Goal: Task Accomplishment & Management: Manage account settings

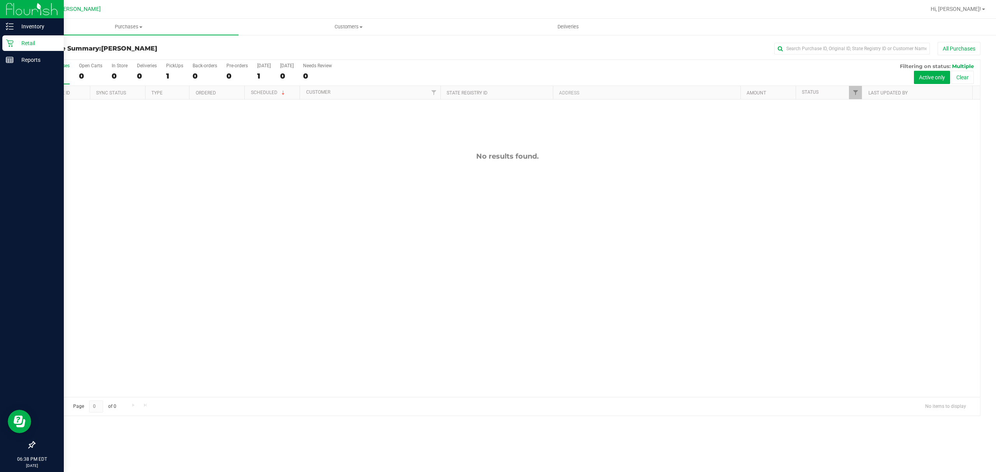
click at [9, 44] on icon at bounding box center [9, 43] width 7 height 7
click at [22, 39] on p "Retail" at bounding box center [37, 42] width 47 height 9
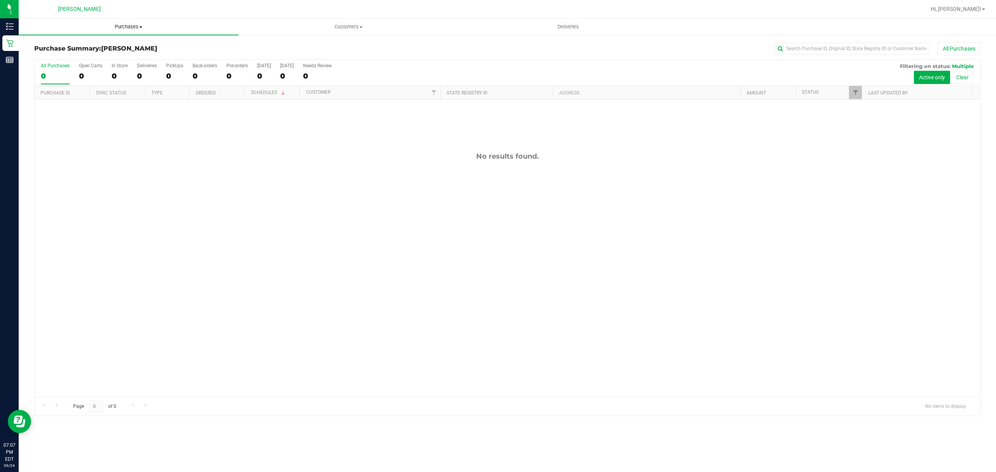
click at [129, 26] on span "Purchases" at bounding box center [129, 26] width 220 height 7
click at [47, 65] on span "All purchases" at bounding box center [46, 65] width 55 height 7
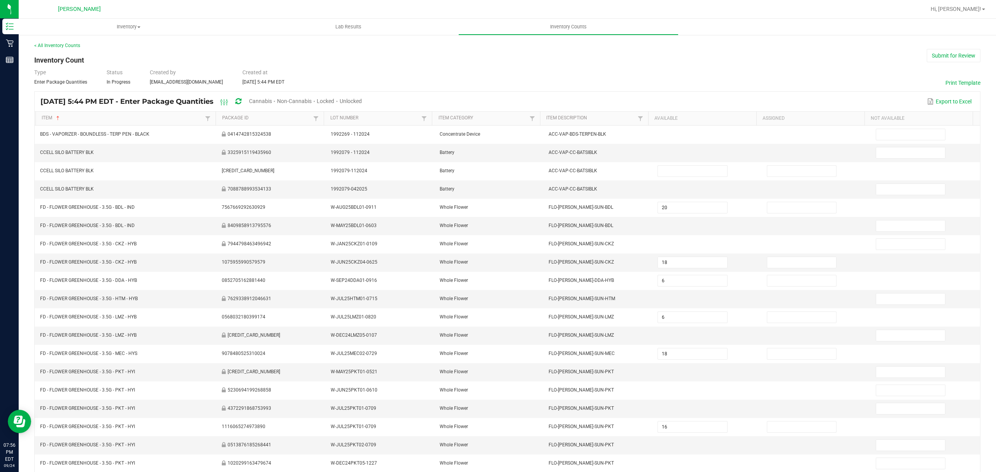
click at [272, 100] on span "Cannabis" at bounding box center [260, 101] width 23 height 6
click at [362, 101] on span "Unlocked" at bounding box center [351, 101] width 22 height 6
type input "18"
type input "25"
type input "20"
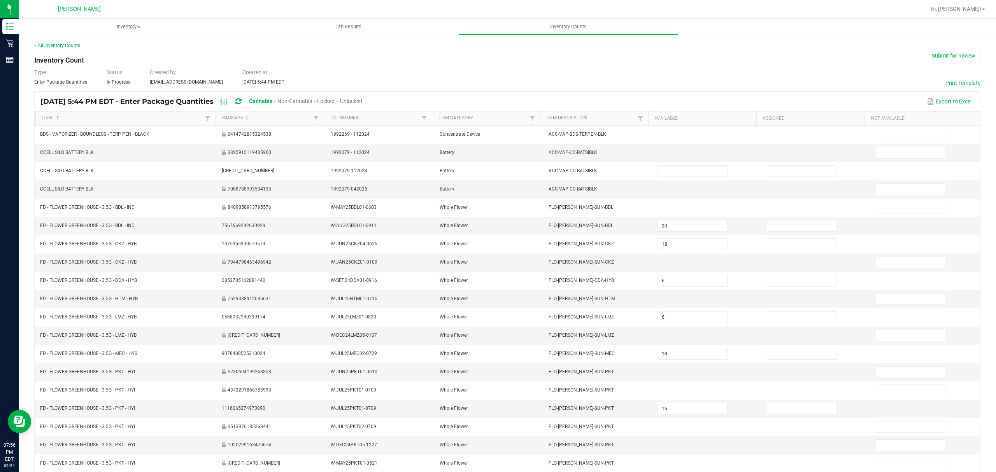
type input "13"
type input "15"
type input "18"
type input "16"
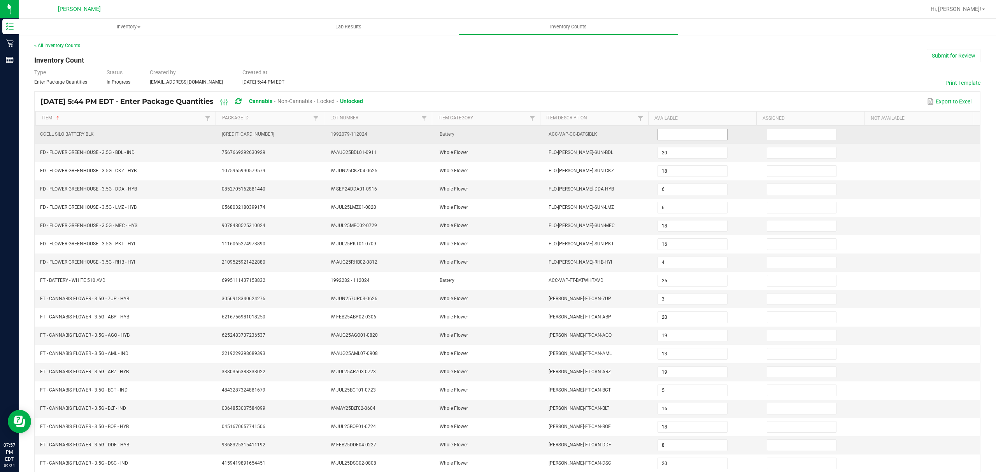
click at [659, 131] on input at bounding box center [692, 134] width 69 height 11
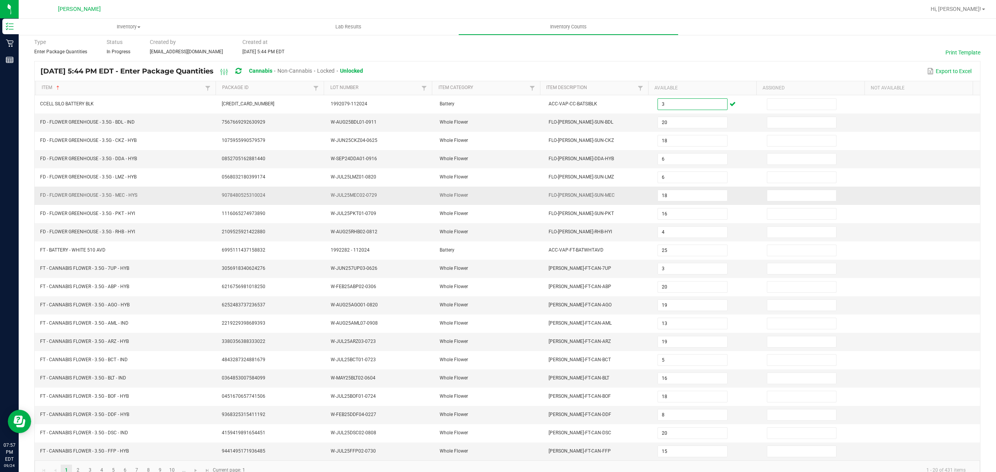
scroll to position [55, 0]
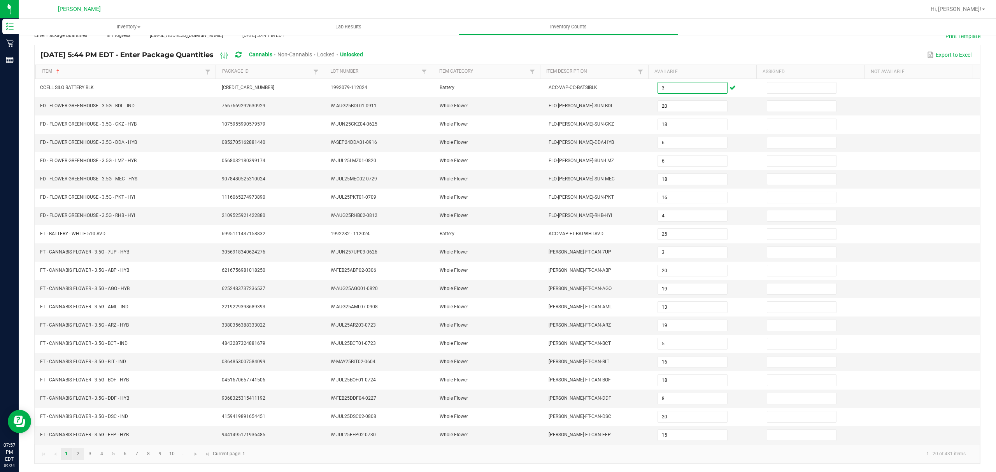
type input "3"
click at [77, 455] on link "2" at bounding box center [77, 454] width 11 height 12
type input "20"
type input "1"
type input "8"
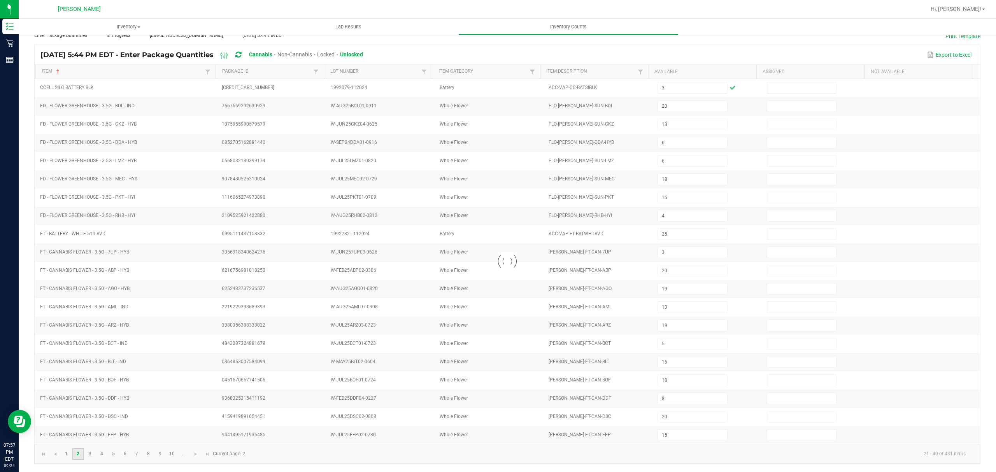
type input "6"
type input "16"
type input "7"
type input "9"
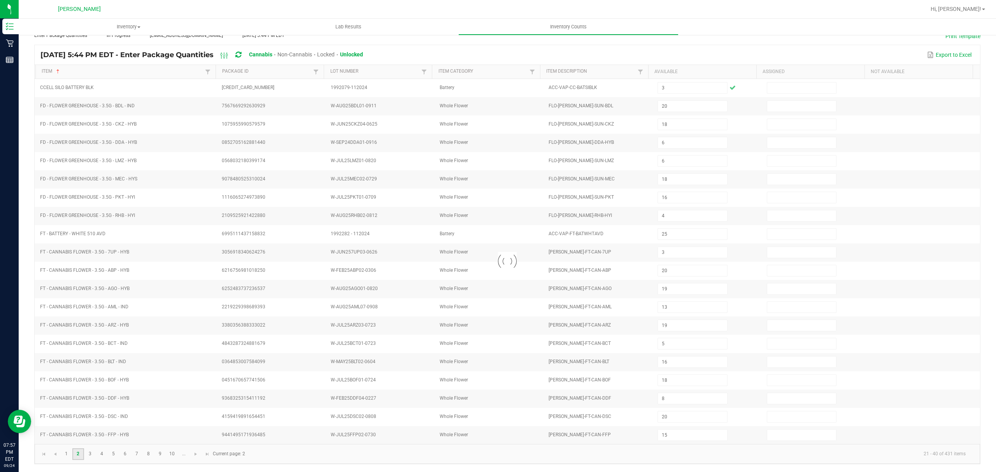
type input "17"
type input "7"
type input "11"
type input "20"
type input "5"
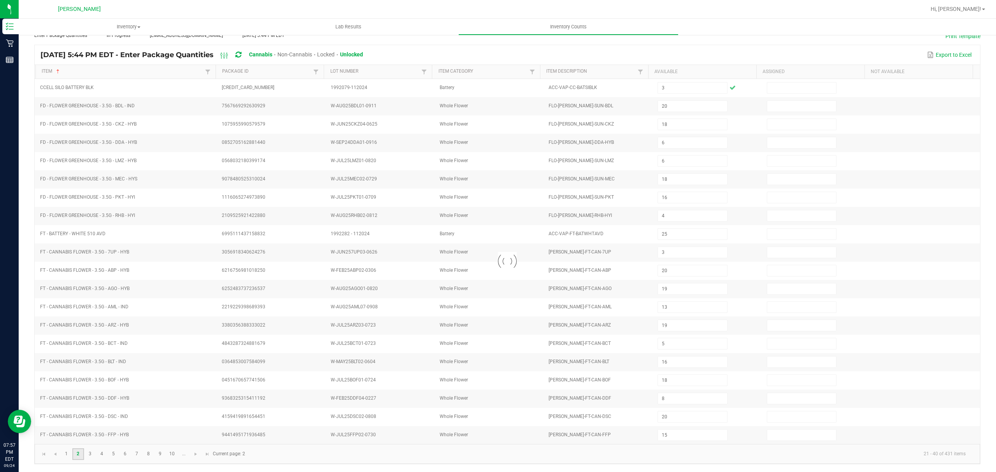
type input "15"
type input "1"
type input "17"
type input "19"
type input "13"
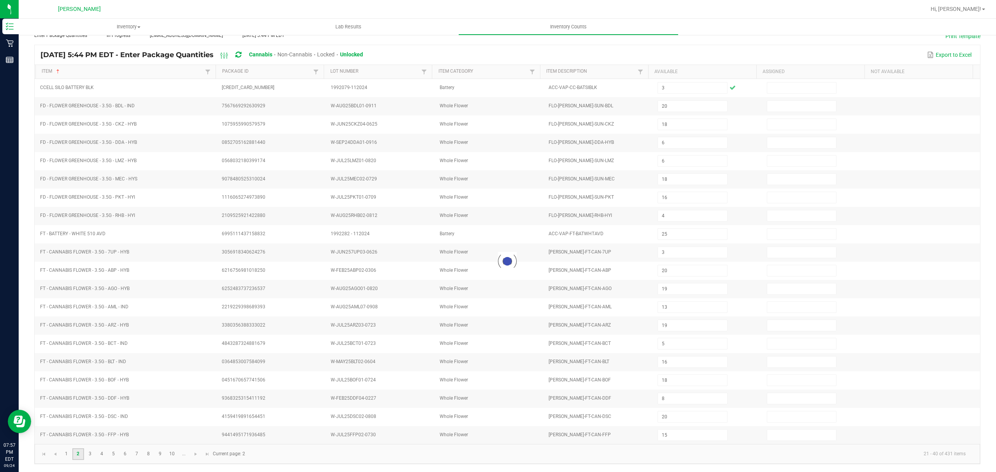
type input "7"
click at [197, 453] on span "Go to the next page" at bounding box center [195, 454] width 6 height 6
type input "1"
type input "17"
type input "20"
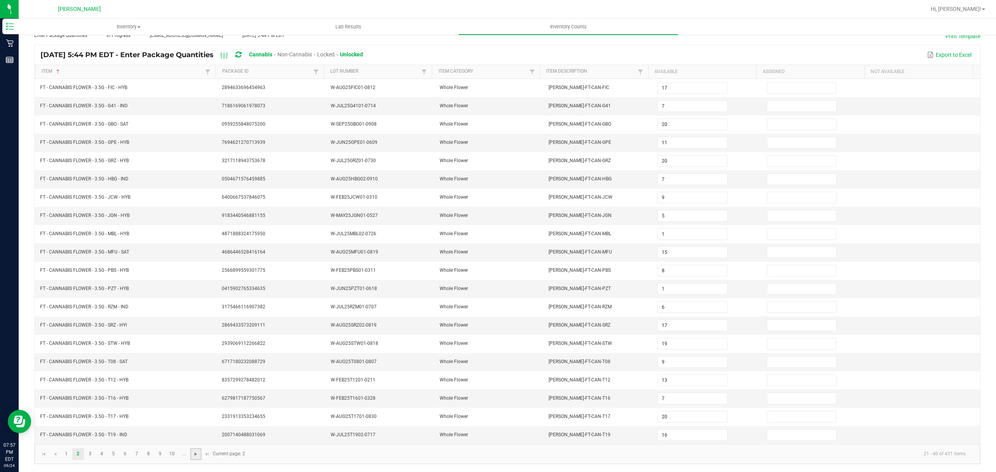
type input "7"
type input "8"
type input "19"
type input "6"
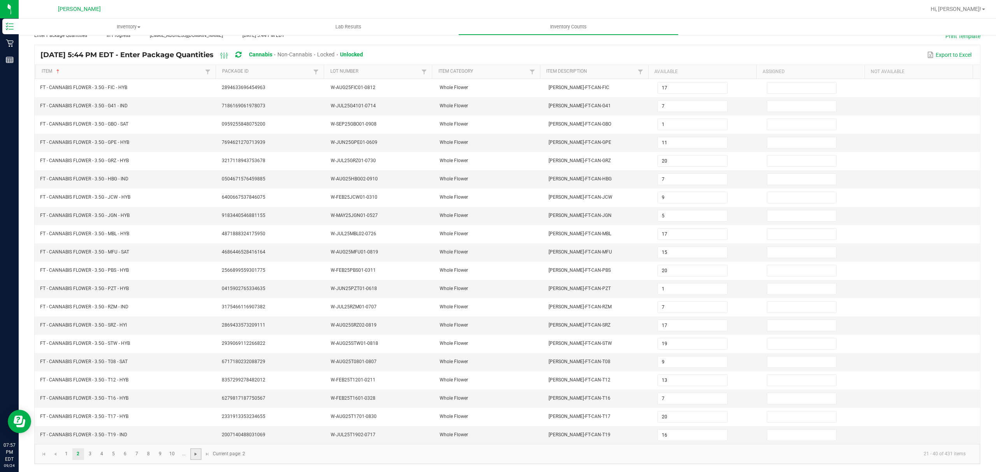
type input "20"
type input "333"
type input "15"
type input "11"
type input "19"
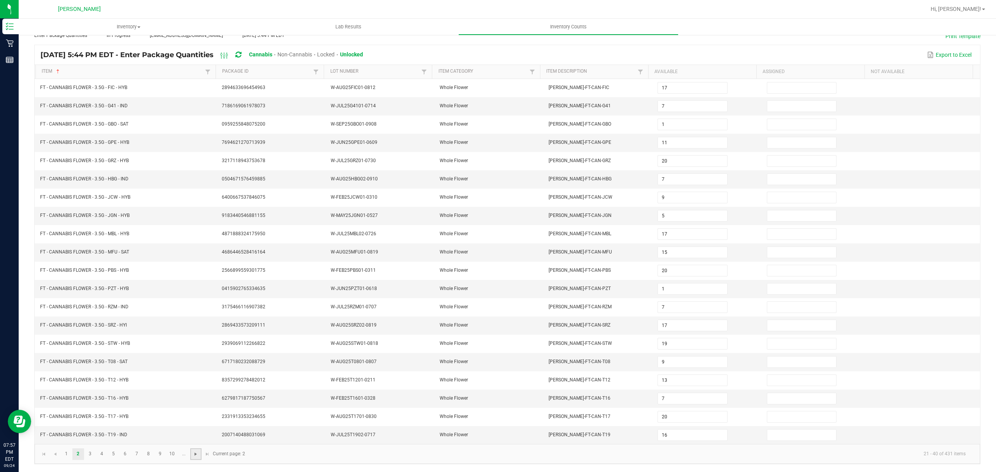
type input "4"
type input "2"
type input "3"
type input "7"
type input "3"
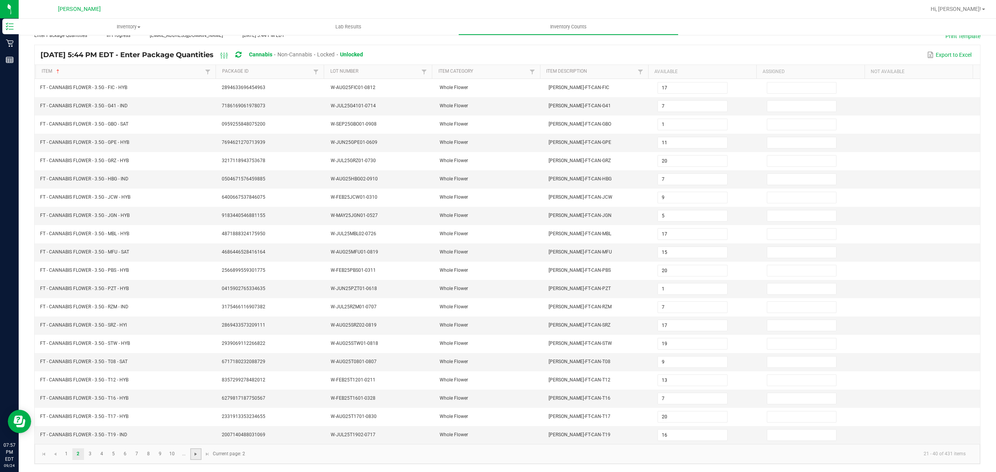
type input "7"
click at [197, 453] on span "Go to the next page" at bounding box center [195, 454] width 6 height 6
type input "6"
type input "9"
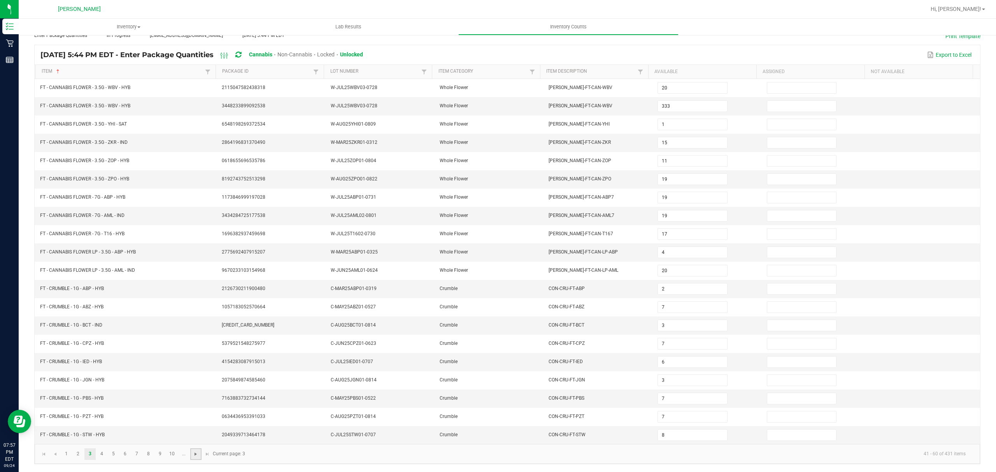
type input "4"
type input "5"
type input "12"
type input "11"
type input "9"
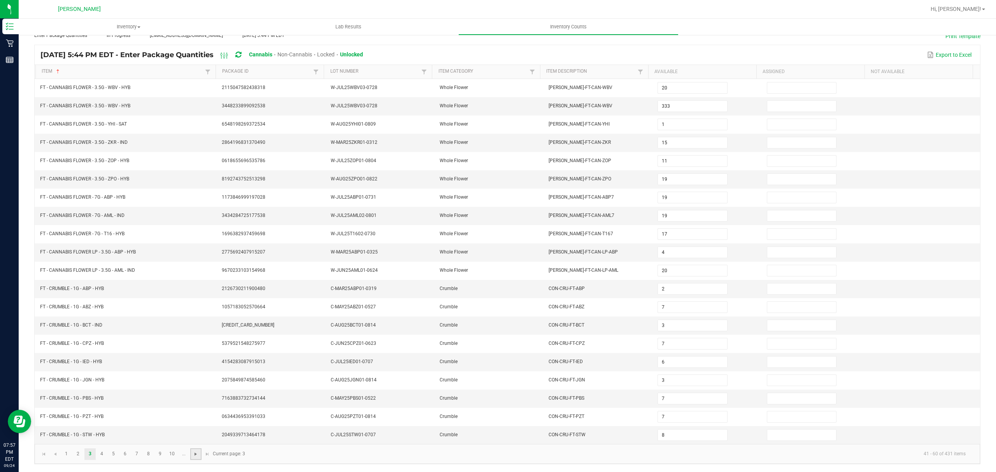
type input "3"
type input "1"
type input "2"
type input "6"
type input "5"
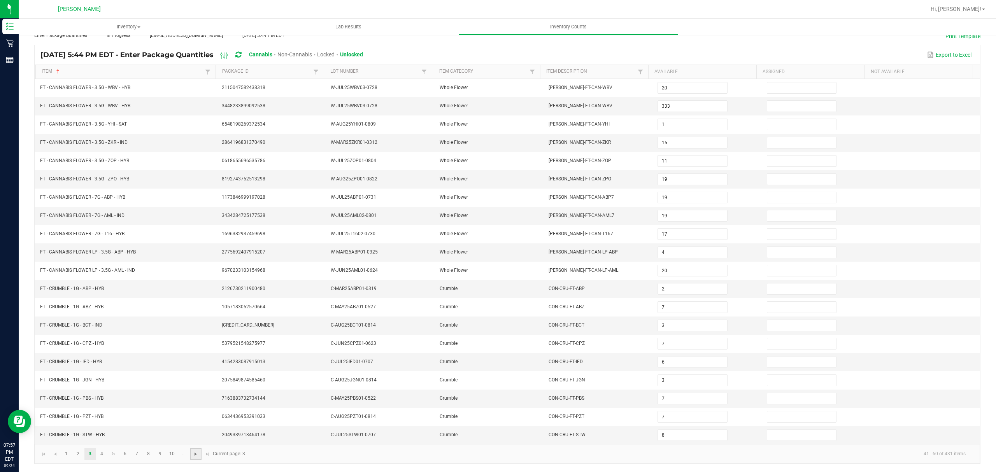
type input "2"
type input "9"
type input "1"
type input "6"
type input "15"
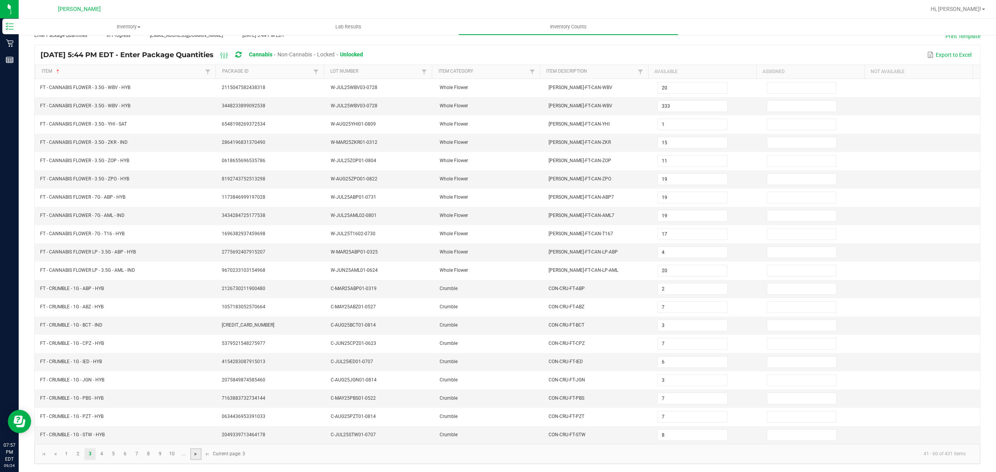
type input "5"
type input "2"
click at [193, 452] on span "Go to the next page" at bounding box center [195, 454] width 6 height 6
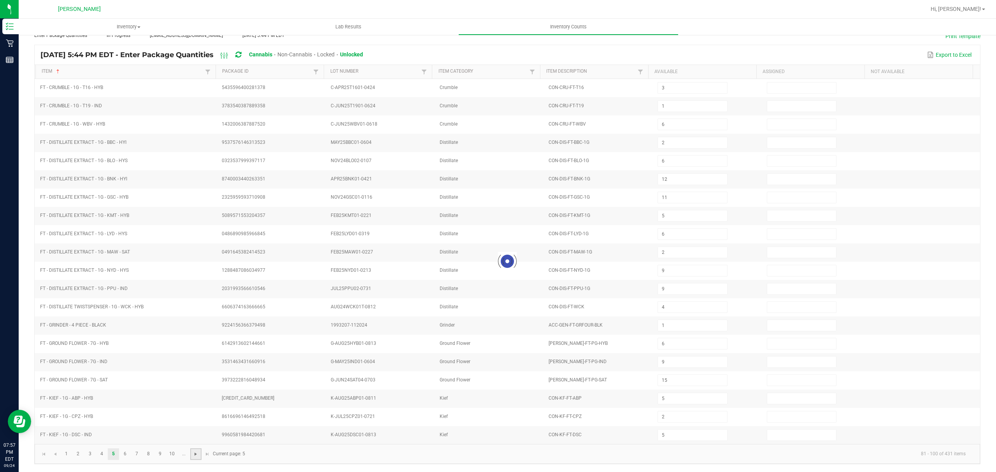
type input "3"
type input "10"
type input "25"
type input "19"
type input "8"
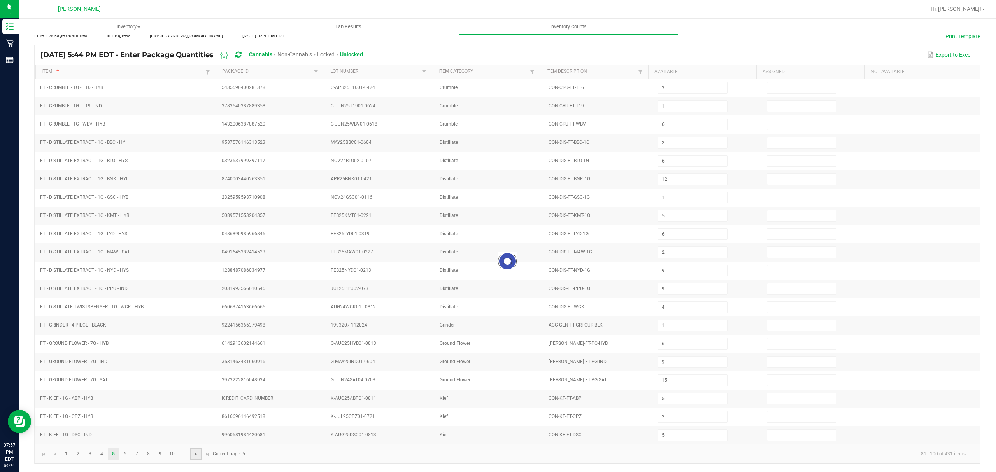
type input "3"
type input "1"
type input "4"
type input "2"
type input "4"
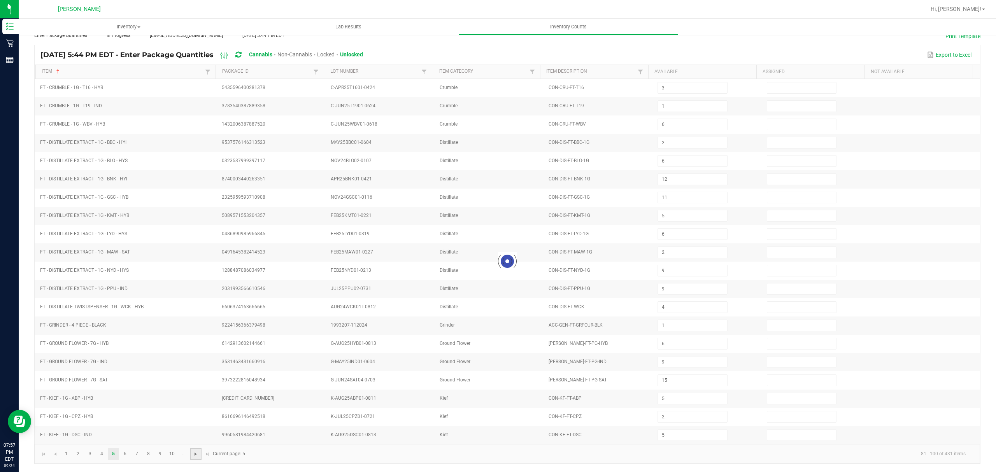
type input "5"
type input "16"
type input "21"
type input "8"
type input "12"
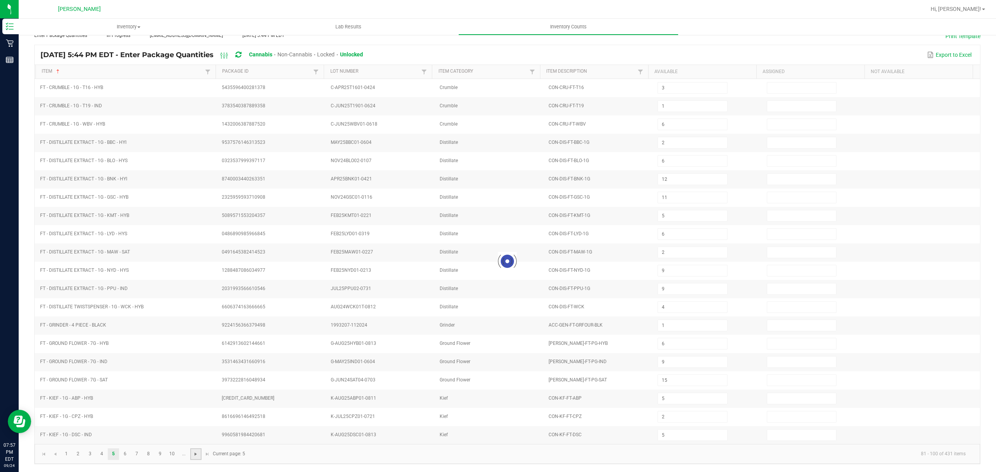
type input "10"
type input "23"
click at [193, 452] on span "Go to the next page" at bounding box center [195, 454] width 6 height 6
type input "38"
type input "20"
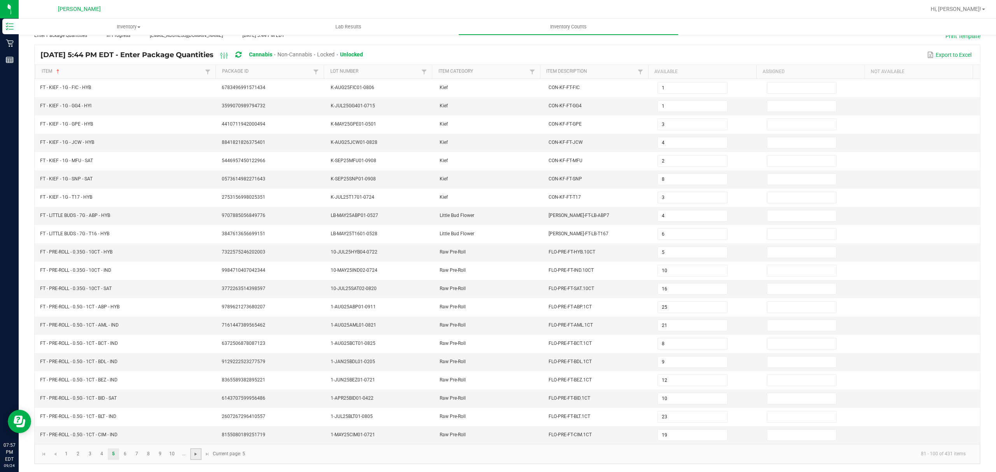
type input "24"
type input "19"
type input "14"
type input "17"
type input "14"
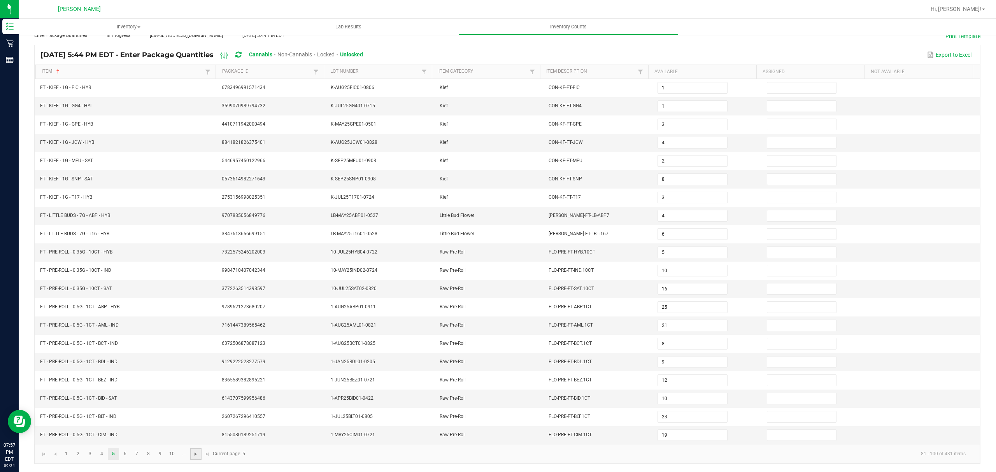
type input "11"
type input "25"
type input "13"
type input "7"
type input "25"
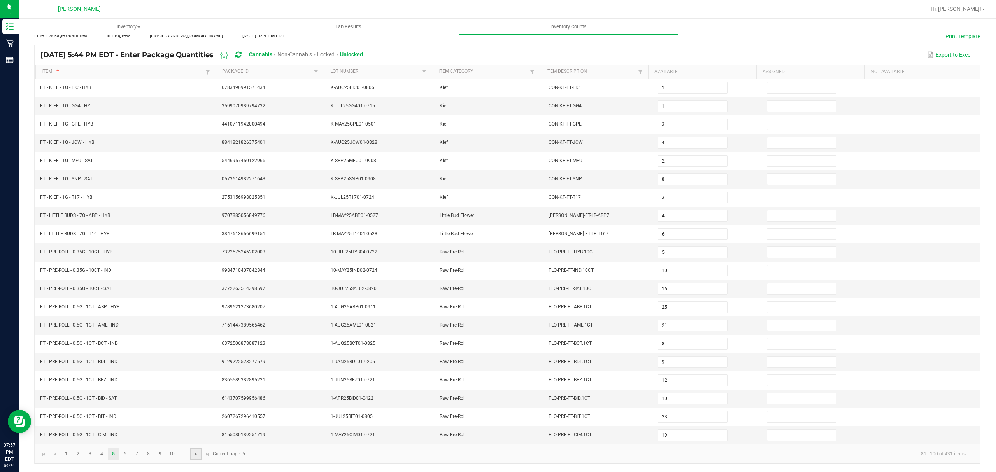
type input "16"
type input "17"
type input "7"
type input "23"
type input "3"
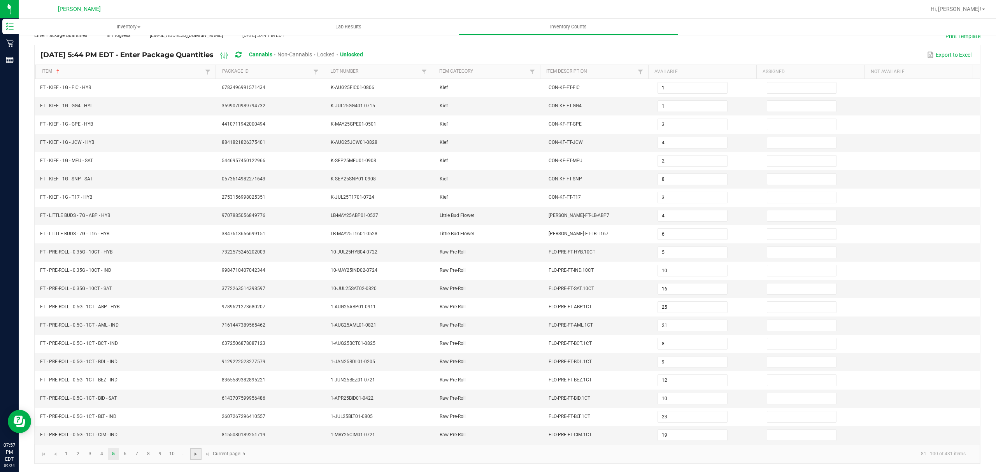
type input "7"
type input "2"
click at [193, 452] on span "Go to the next page" at bounding box center [195, 454] width 6 height 6
type input "11"
type input "1"
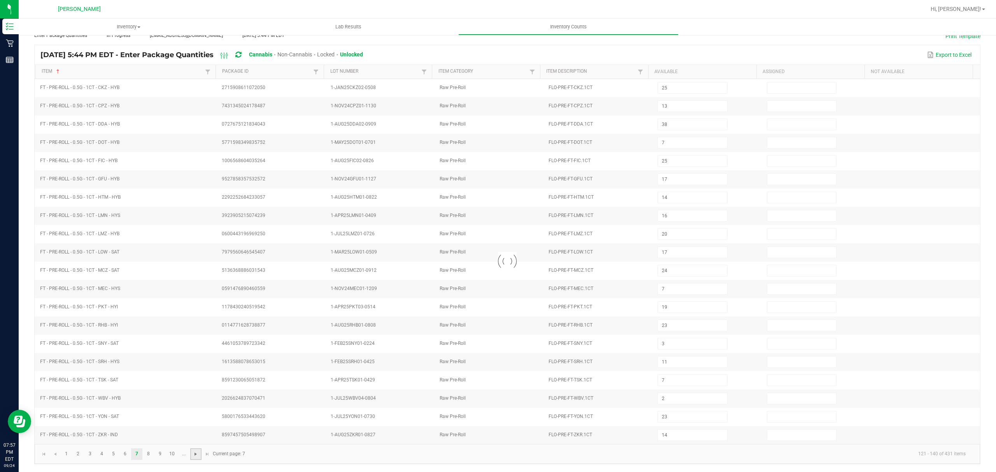
type input "14"
type input "5"
type input "12"
type input "4"
type input "9"
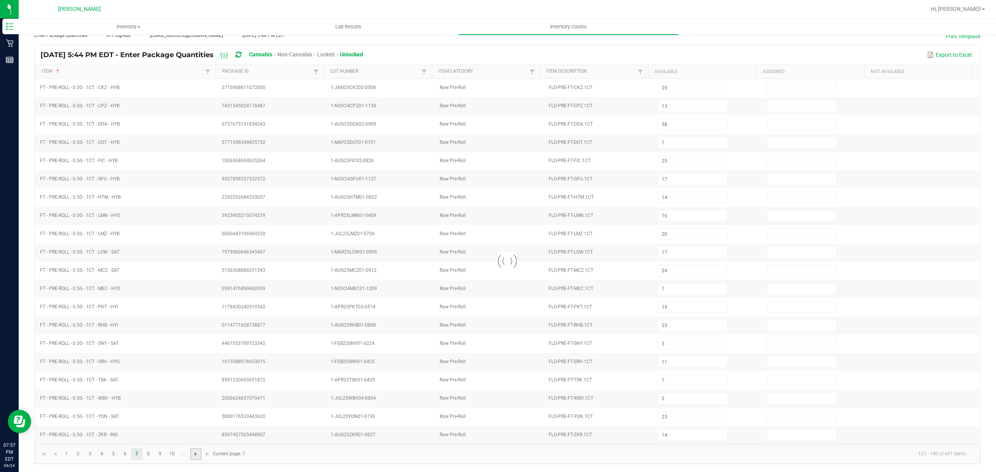
type input "9"
type input "2"
type input "4"
type input "8"
type input "4"
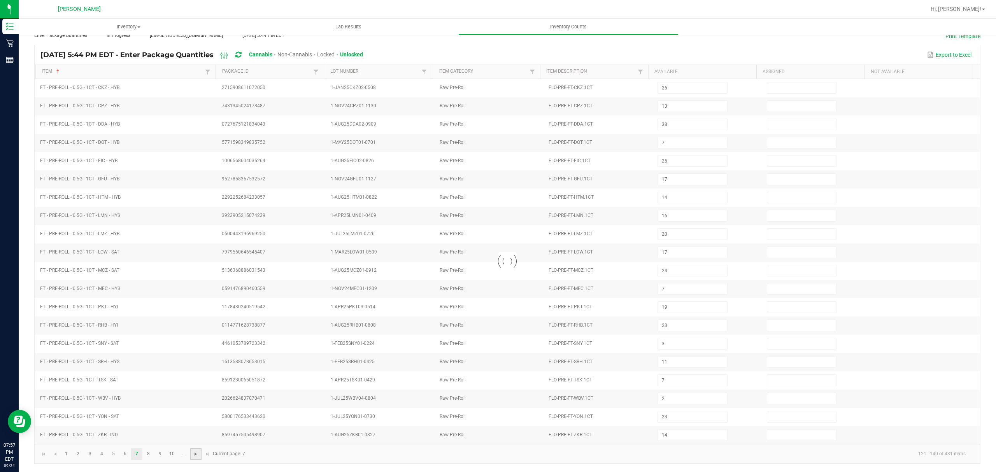
type input "4"
type input "2"
type input "8"
type input "5"
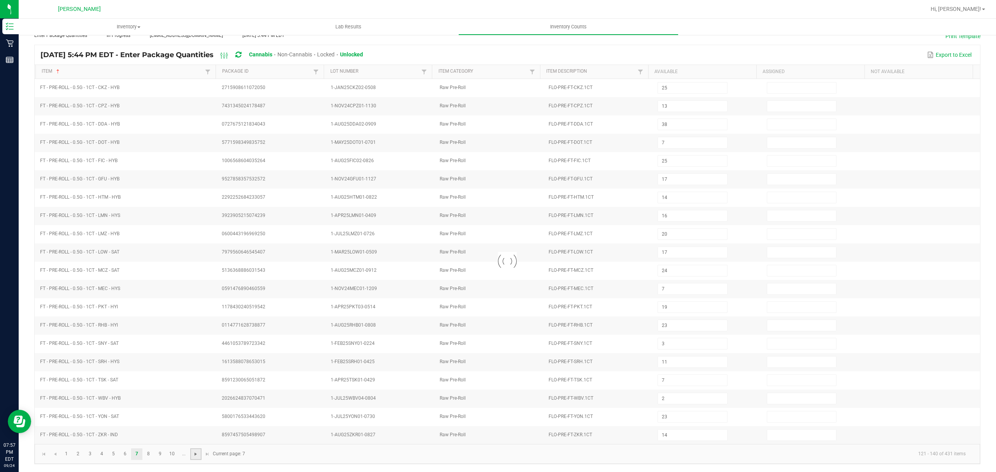
type input "9"
type input "2"
click at [193, 452] on span "Go to the next page" at bounding box center [195, 454] width 6 height 6
type input "8"
type input "4"
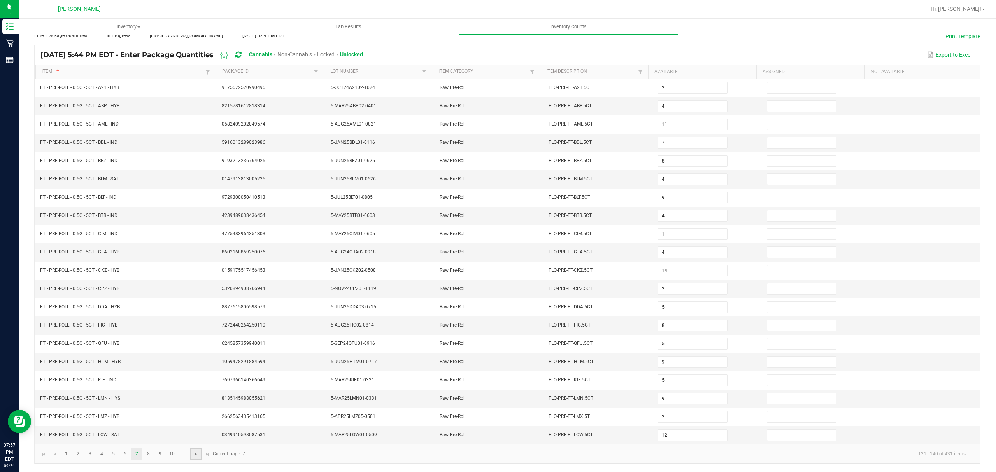
type input "24"
type input "6"
type input "1"
type input "25"
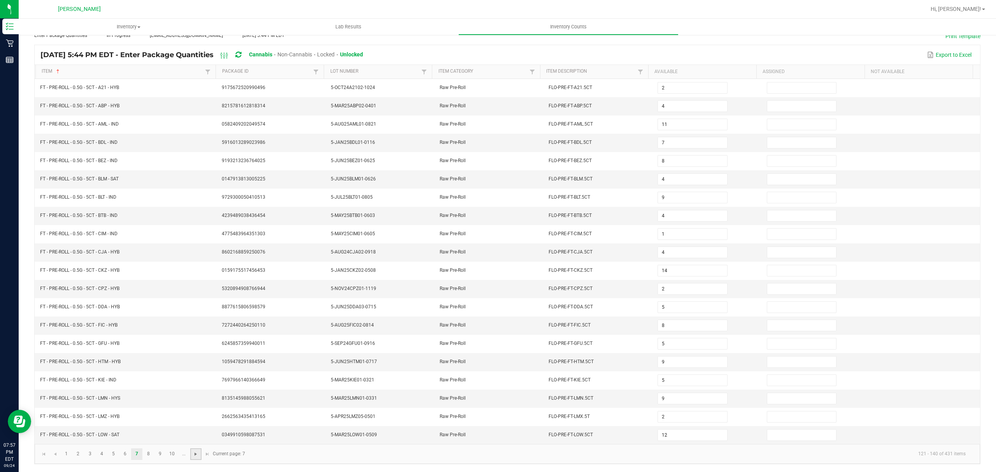
type input "12"
type input "3"
type input "10"
type input "2"
type input "7"
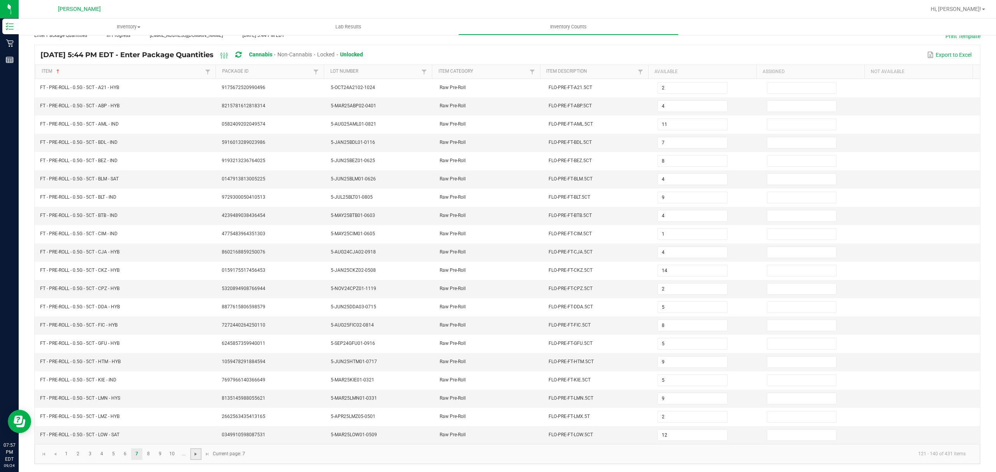
type input "7"
type input "21"
type input "18"
type input "22"
type input "23"
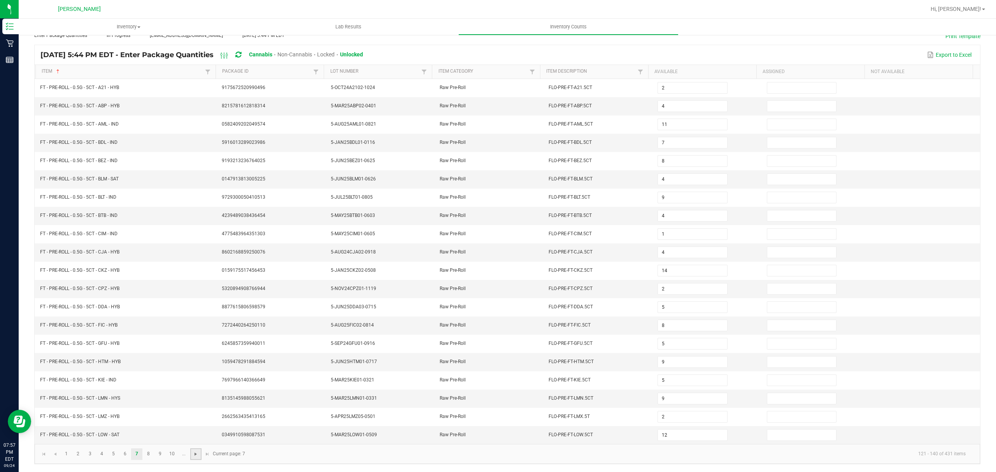
type input "25"
type input "24"
click at [193, 452] on span "Go to the next page" at bounding box center [195, 454] width 6 height 6
type input "4"
type input "8"
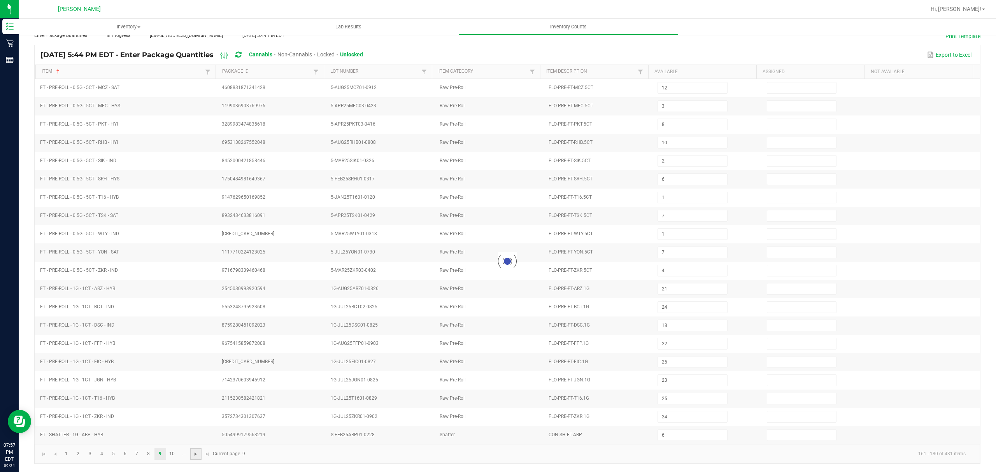
type input "7"
type input "6"
type input "2"
type input "5"
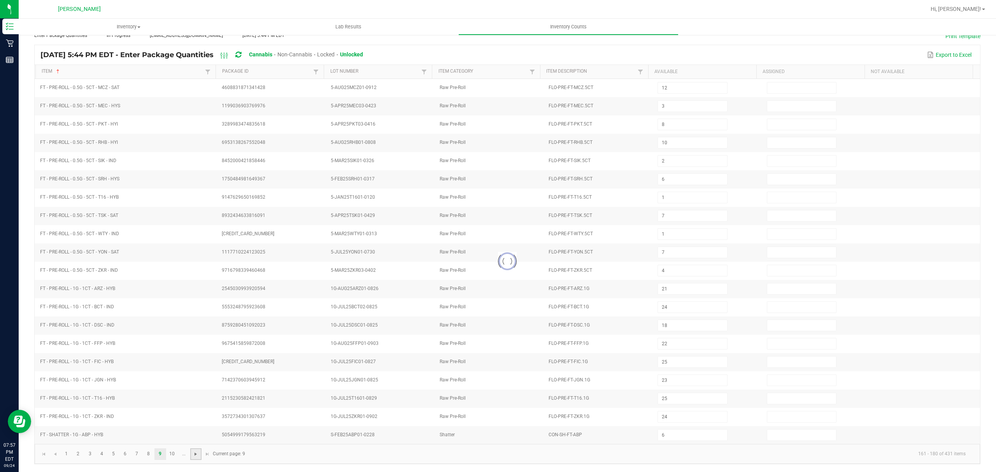
type input "5"
type input "2"
type input "6"
type input "1"
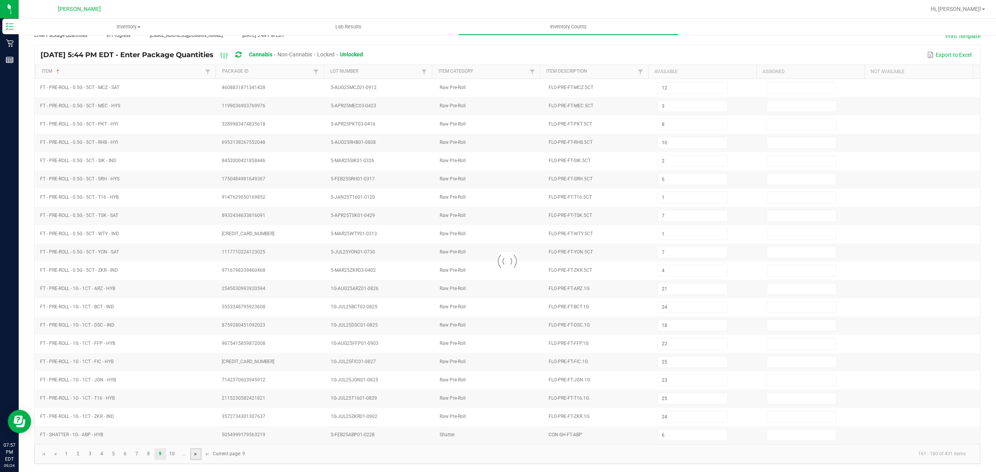
type input "8"
type input "5"
type input "2"
type input "3"
type input "7"
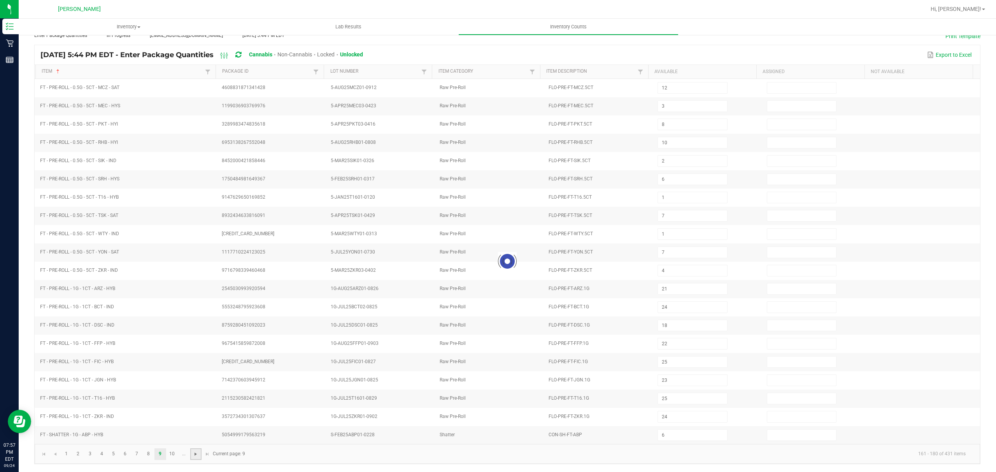
type input "7"
type input "1"
click at [193, 452] on span "Go to the next page" at bounding box center [195, 454] width 6 height 6
type input "8"
type input "3"
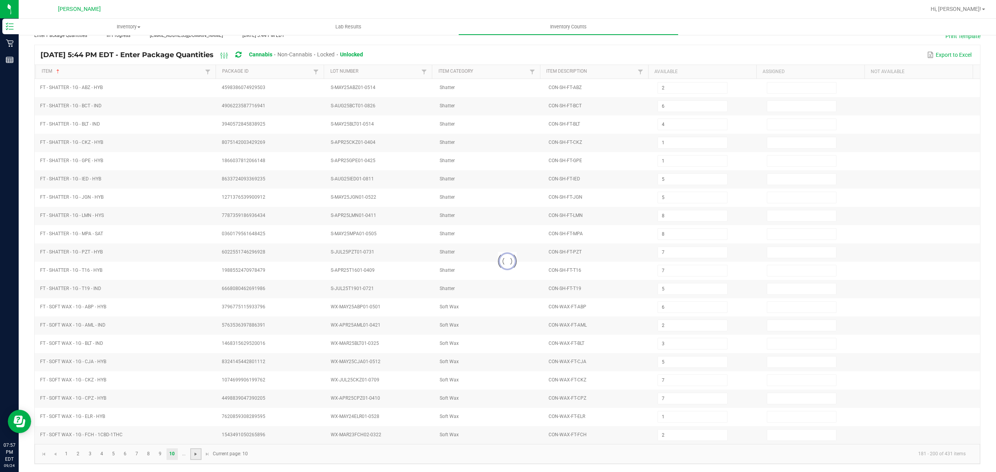
type input "12"
type input "10"
type input "6"
type input "2"
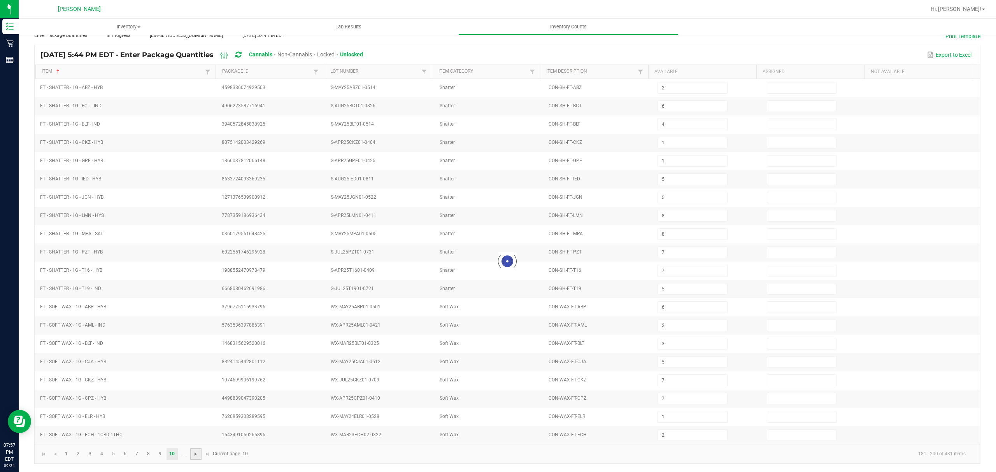
type input "5"
type input "8"
type input "3"
type input "5"
type input "1"
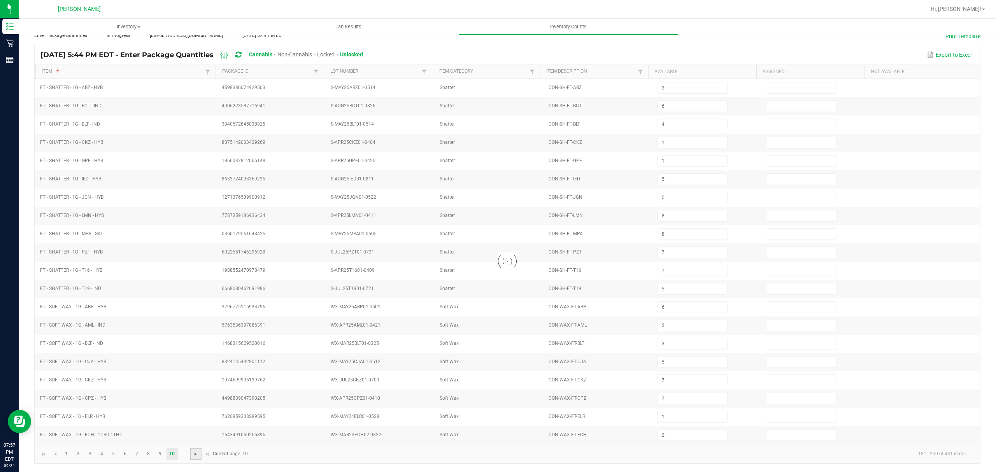
type input "10"
type input "7"
type input "2"
type input "3"
type input "9"
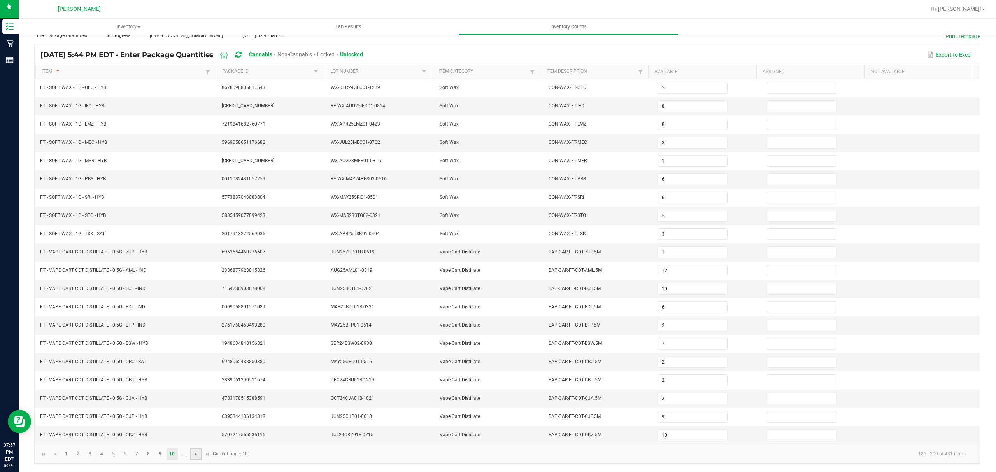
click at [193, 452] on span "Go to the next page" at bounding box center [195, 454] width 6 height 6
type input "9"
type input "5"
type input "4"
type input "9"
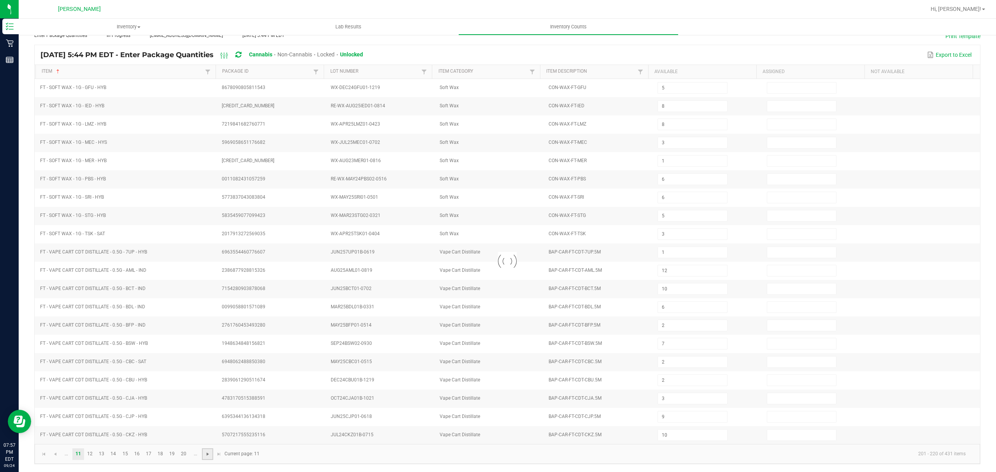
type input "3"
type input "7"
type input "2"
type input "7"
type input "12"
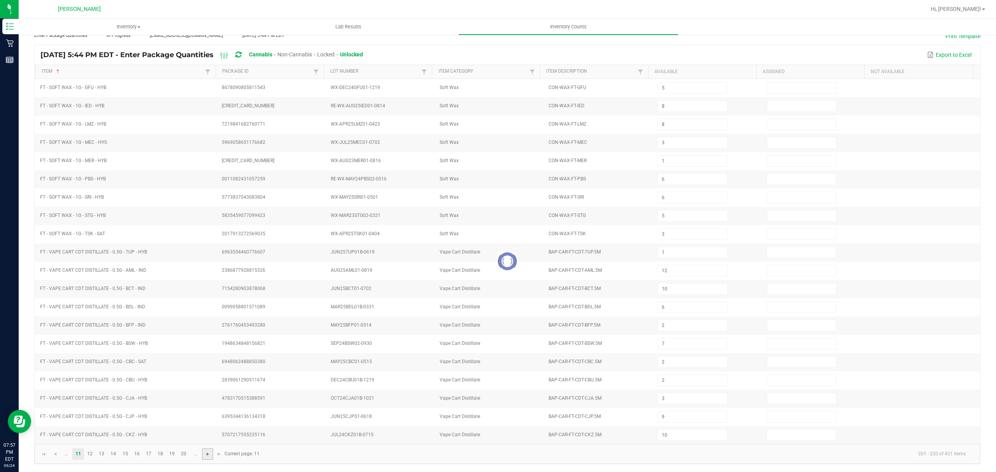
type input "7"
type input "8"
type input "12"
type input "6"
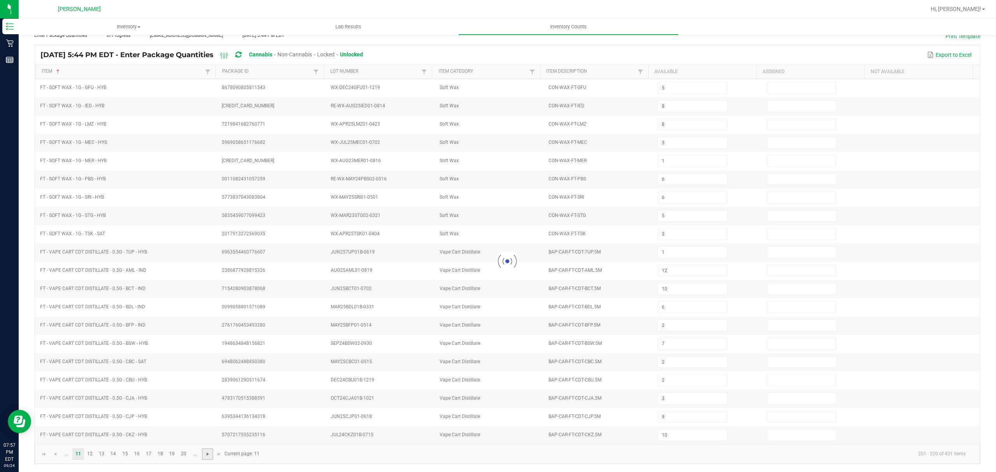
type input "6"
type input "3"
type input "6"
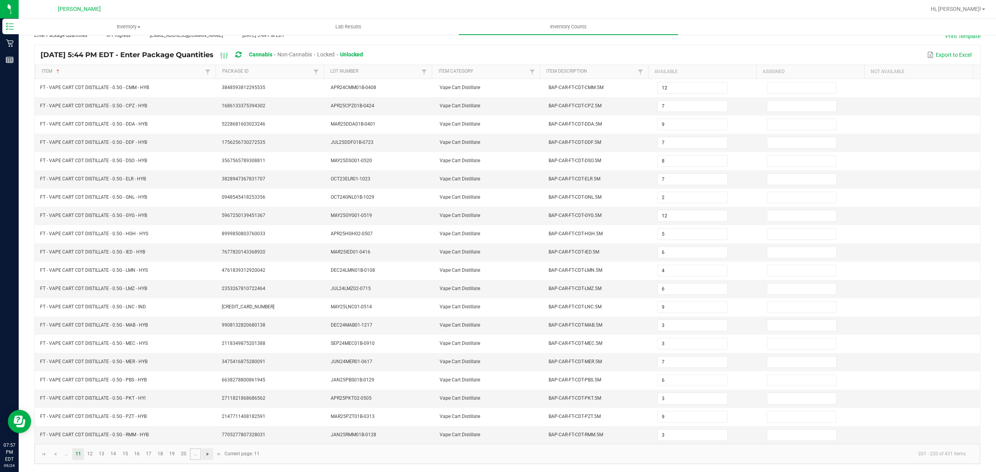
click at [193, 452] on link "..." at bounding box center [195, 454] width 11 height 12
type input "5"
type input "13"
type input "6"
type input "3"
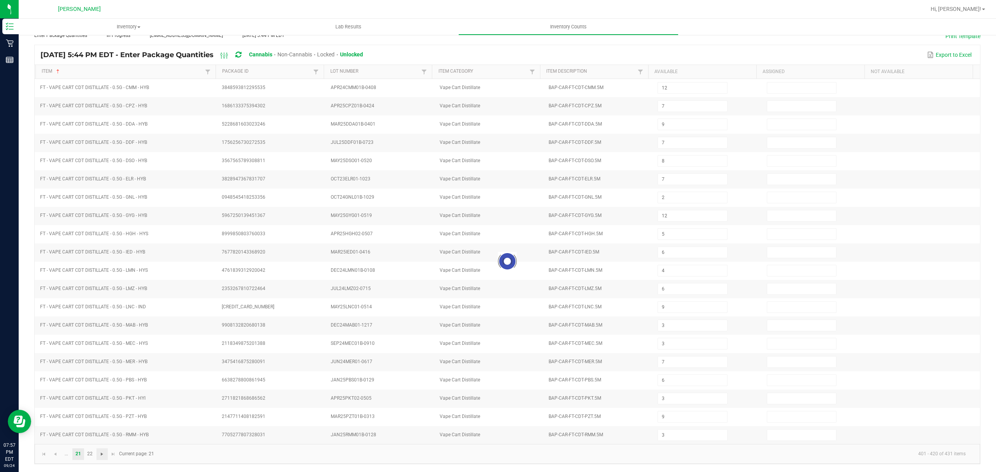
type input "8"
type input "15"
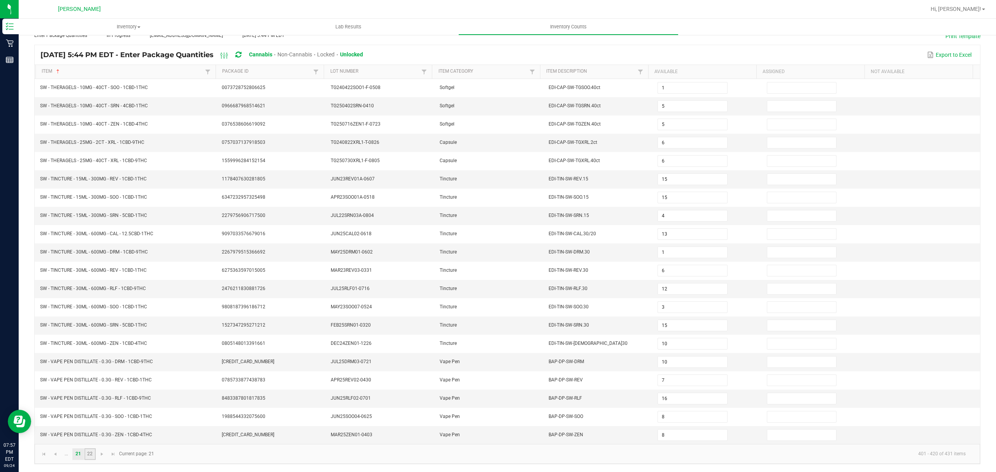
click at [88, 453] on link "22" at bounding box center [89, 454] width 11 height 12
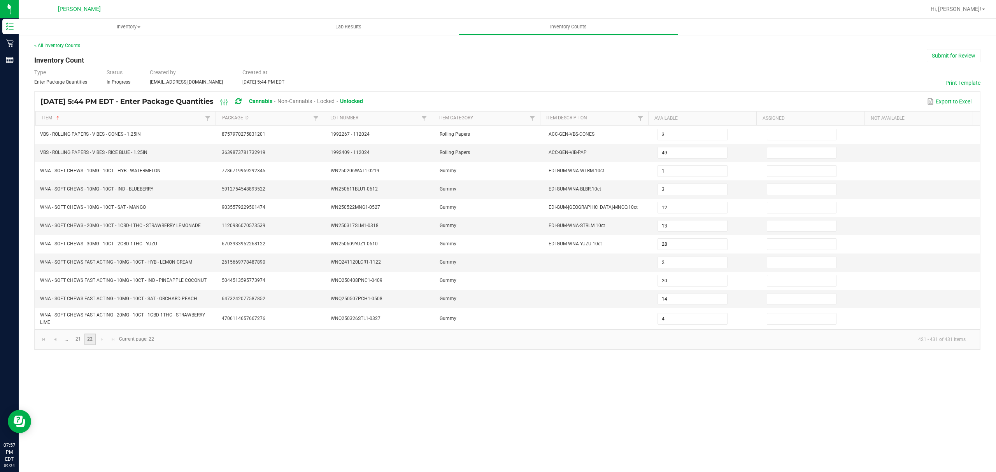
scroll to position [0, 0]
click at [41, 341] on span "Go to the first page" at bounding box center [44, 339] width 6 height 6
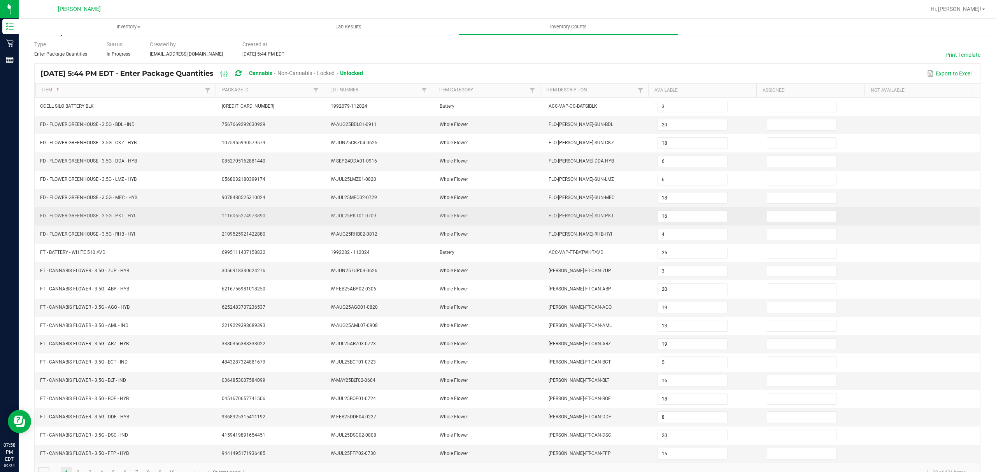
scroll to position [55, 0]
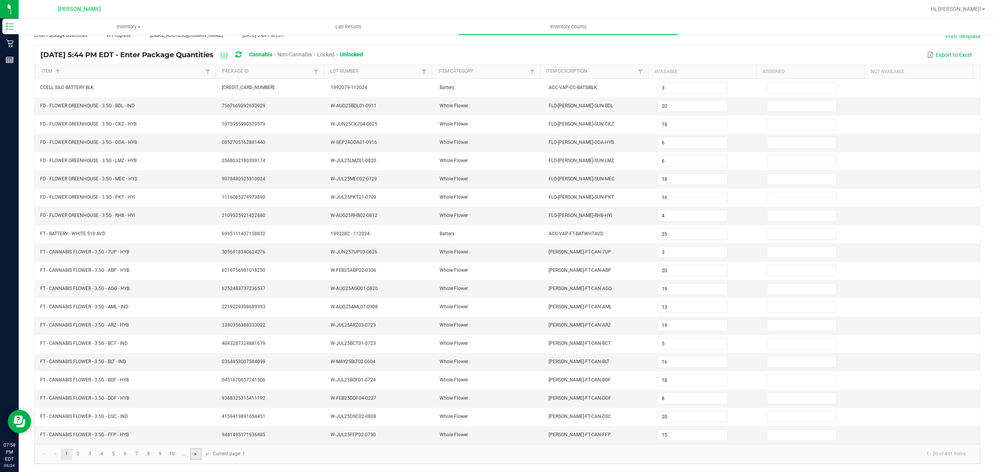
click at [195, 453] on span "Go to the next page" at bounding box center [195, 454] width 6 height 6
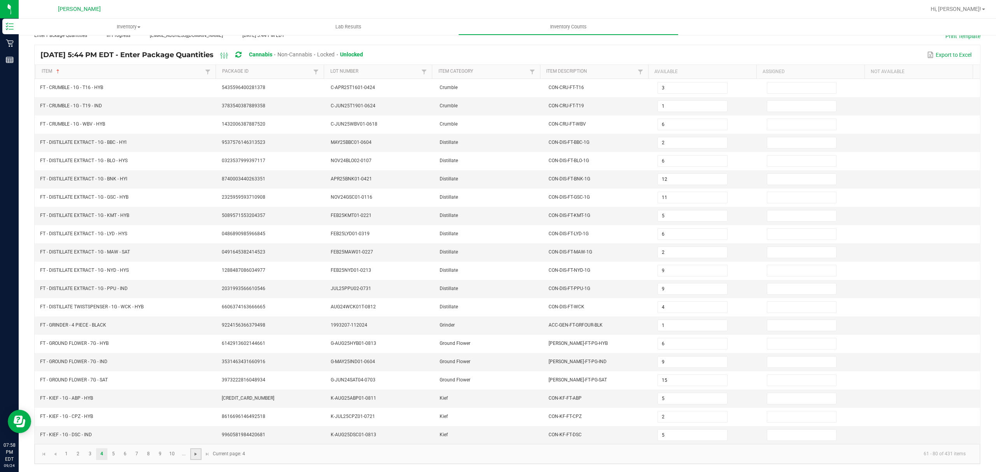
click at [195, 453] on span "Go to the next page" at bounding box center [195, 454] width 6 height 6
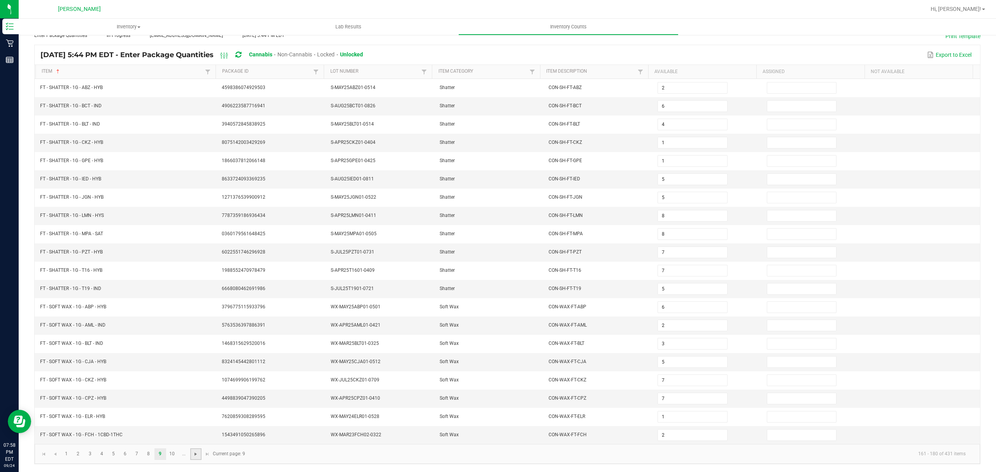
click at [195, 453] on span "Go to the next page" at bounding box center [195, 454] width 6 height 6
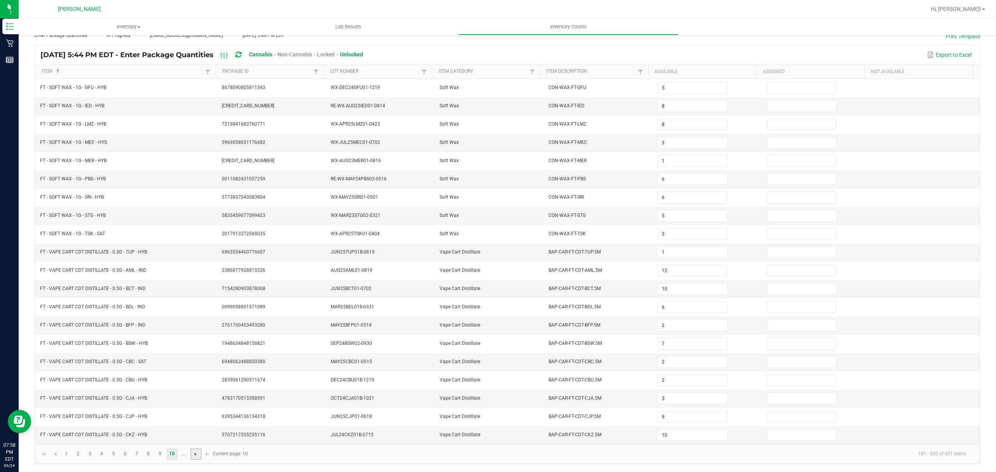
click at [195, 455] on span "Go to the next page" at bounding box center [195, 454] width 6 height 6
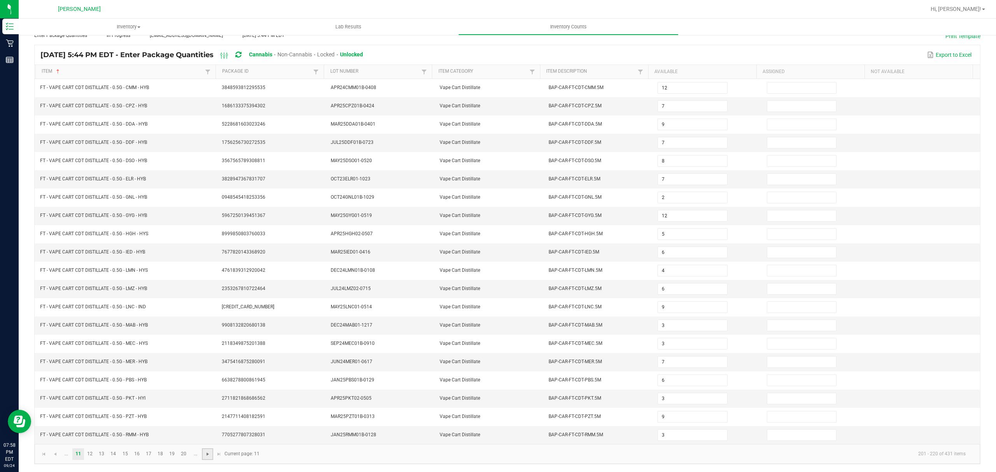
click at [206, 456] on span "Go to the next page" at bounding box center [208, 454] width 6 height 6
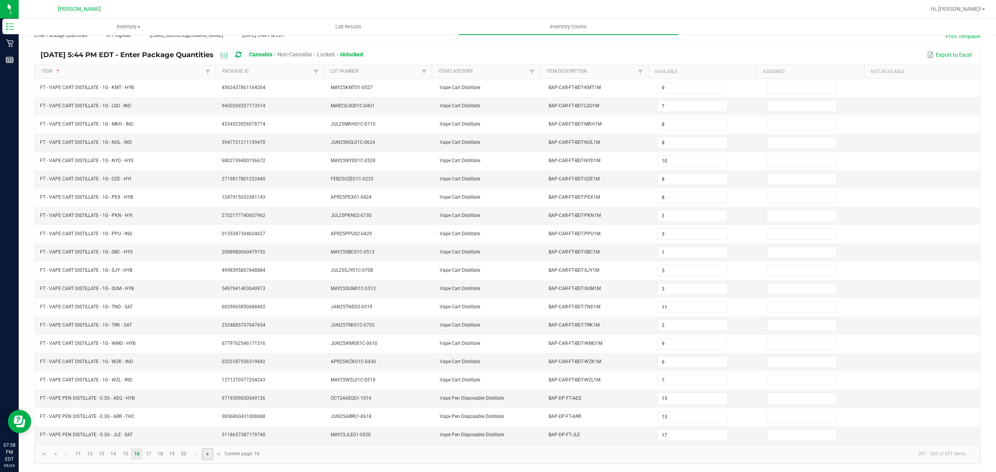
click at [206, 456] on span "Go to the next page" at bounding box center [208, 454] width 6 height 6
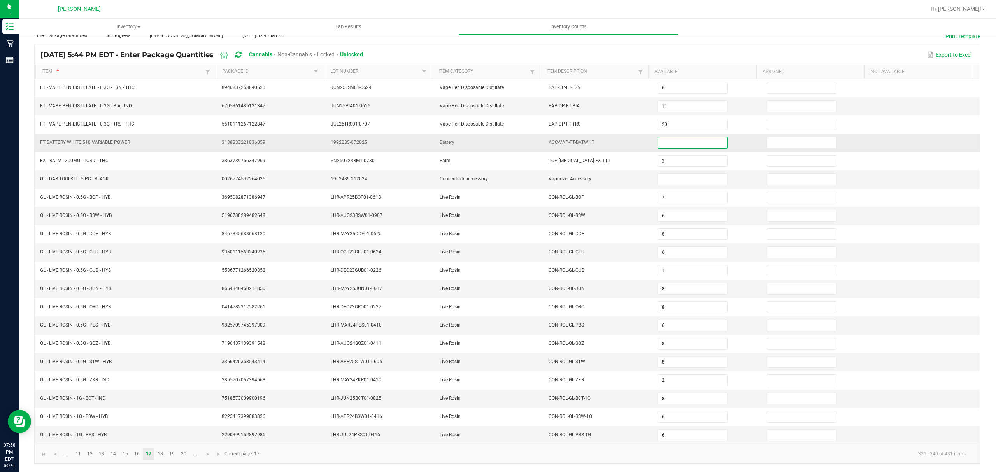
click at [671, 137] on input at bounding box center [692, 142] width 69 height 11
click at [661, 137] on input at bounding box center [692, 142] width 69 height 11
click at [689, 176] on input at bounding box center [692, 179] width 69 height 11
click at [207, 453] on span "Go to the next page" at bounding box center [208, 454] width 6 height 6
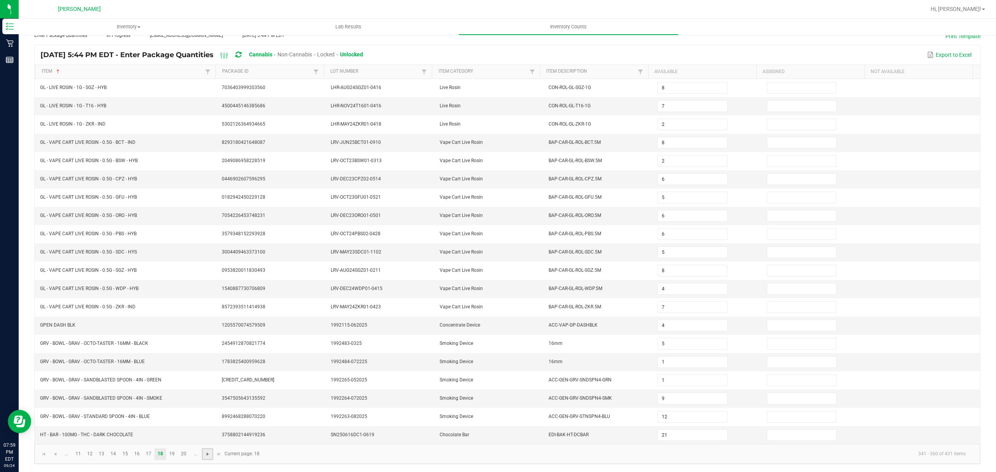
click at [207, 453] on span "Go to the next page" at bounding box center [208, 454] width 6 height 6
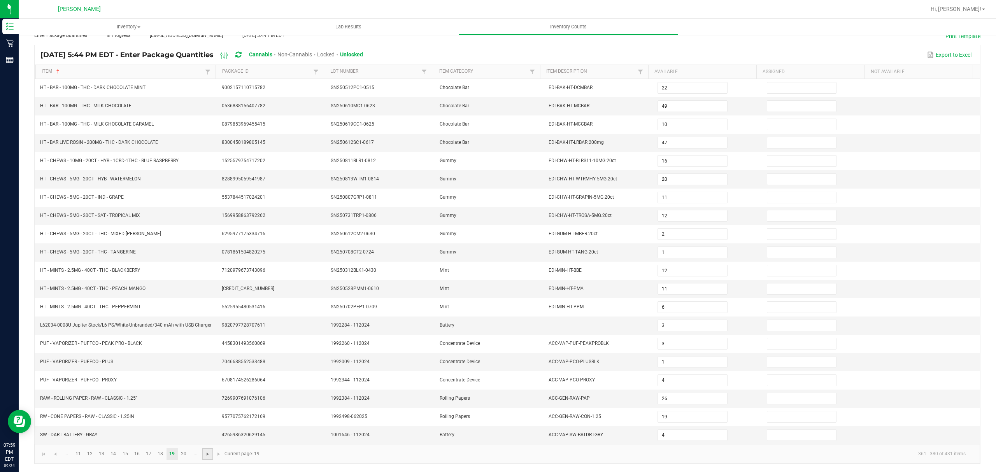
click at [207, 452] on span "Go to the next page" at bounding box center [208, 454] width 6 height 6
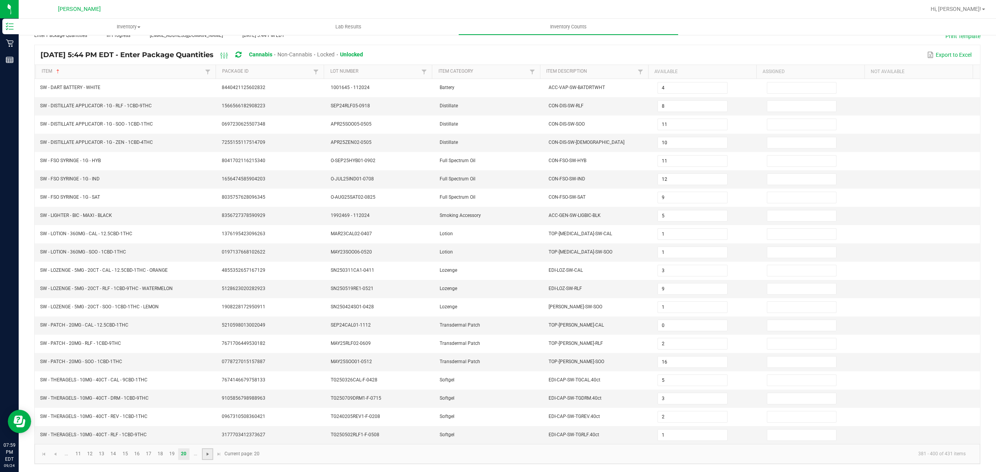
click at [207, 456] on span "Go to the next page" at bounding box center [208, 454] width 6 height 6
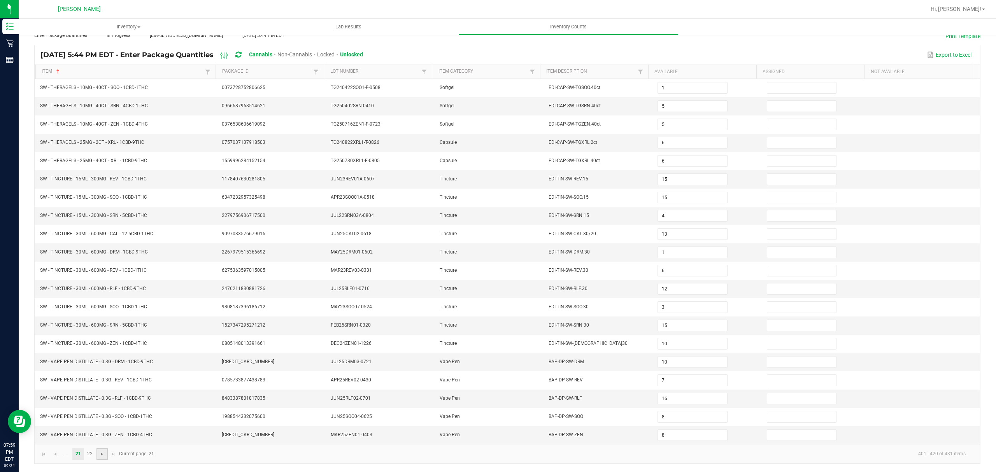
click at [100, 453] on span "Go to the next page" at bounding box center [102, 454] width 6 height 6
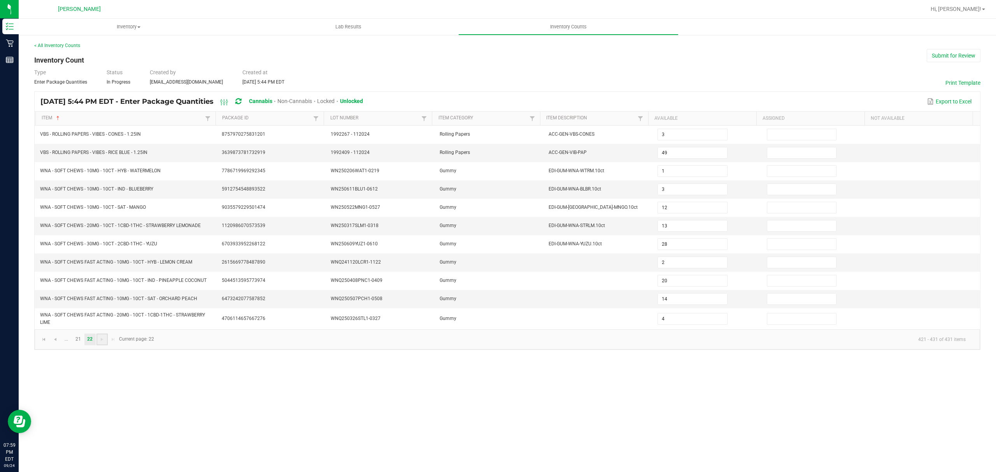
scroll to position [0, 0]
click at [273, 417] on div "Inventory All packages All inventory Waste log Lab Results Inventory Counts < A…" at bounding box center [507, 245] width 977 height 453
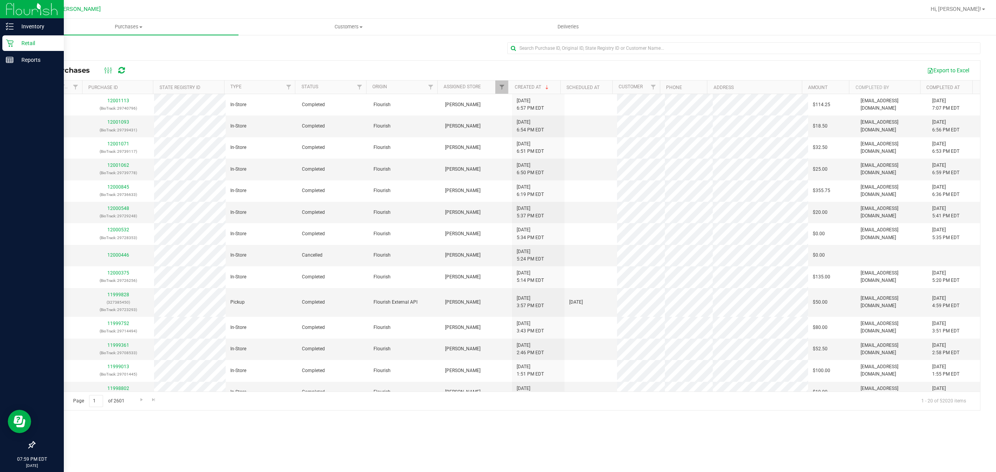
click at [30, 45] on p "Retail" at bounding box center [37, 42] width 47 height 9
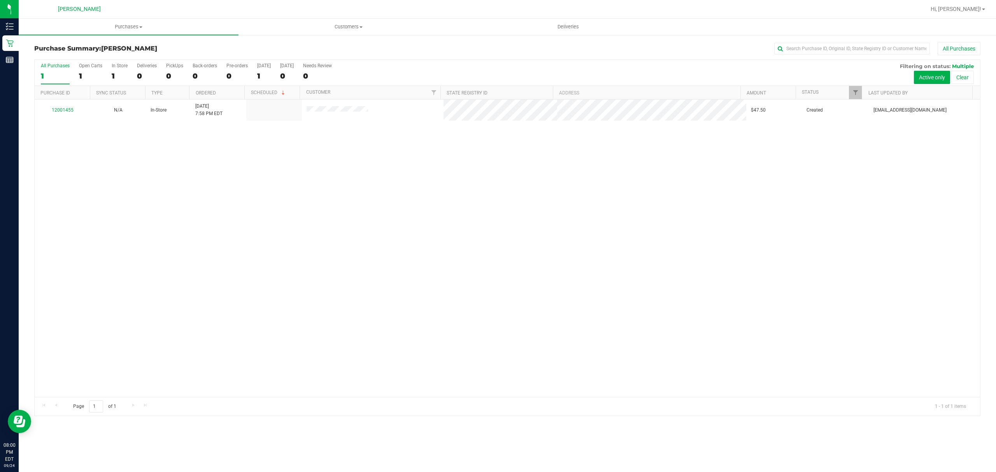
click at [395, 243] on div "12001455 N/A In-Store 9/24/2025 7:58 PM EDT $47.50 Created jmcelroy@liveparalle…" at bounding box center [507, 248] width 945 height 297
click at [329, 257] on div "No results found." at bounding box center [507, 222] width 945 height 350
click at [139, 29] on span "Purchases" at bounding box center [129, 26] width 220 height 7
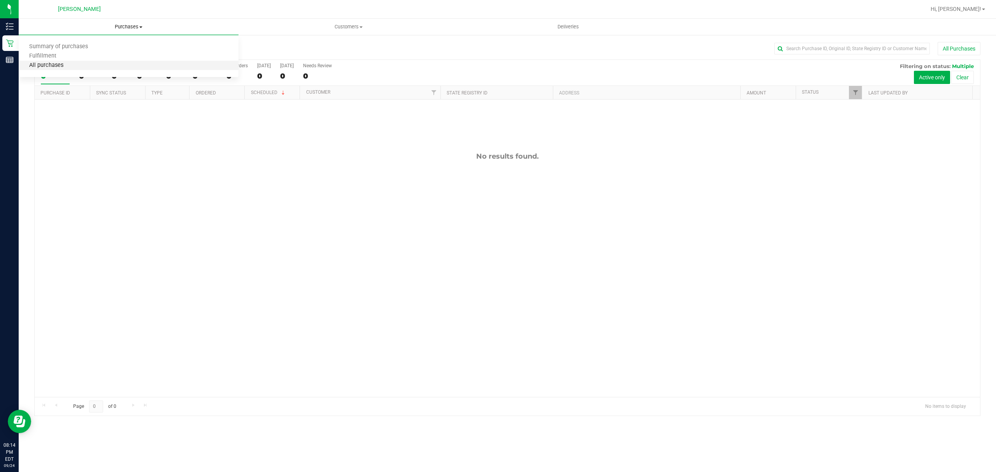
click at [58, 64] on span "All purchases" at bounding box center [46, 65] width 55 height 7
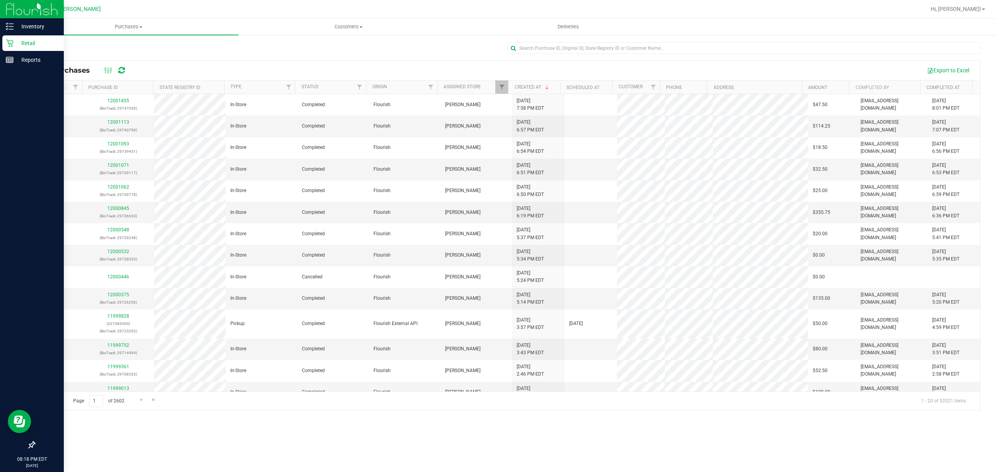
click at [19, 40] on p "Retail" at bounding box center [37, 42] width 47 height 9
